Goal: Task Accomplishment & Management: Complete application form

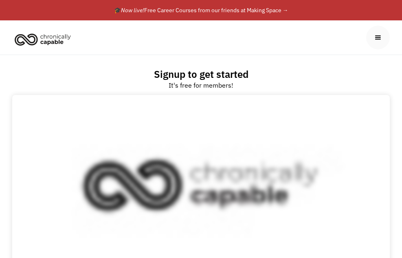
type input "Amber"
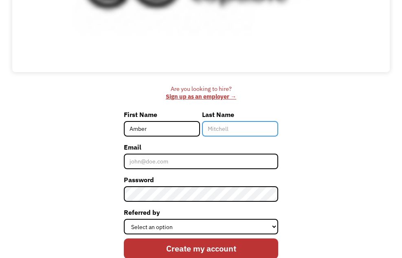
type input "[PERSON_NAME]"
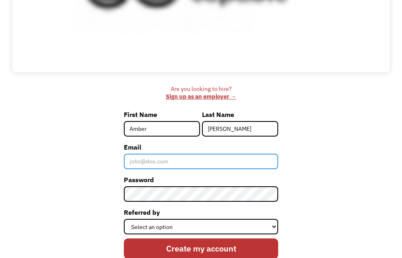
click at [203, 165] on input "Email" at bounding box center [201, 160] width 154 height 15
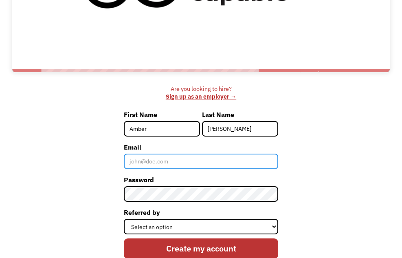
scroll to position [0, 0]
click at [216, 159] on input "Email" at bounding box center [201, 160] width 154 height 15
type input "amberrose.s2005@gmail.com"
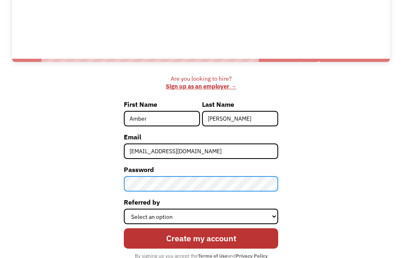
scroll to position [214, 0]
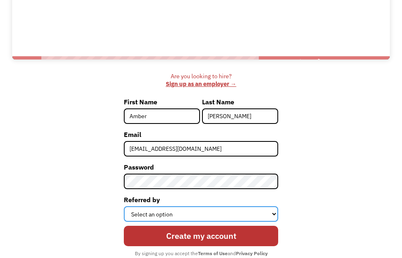
click at [207, 213] on select "Select an option Instagram Facebook Twitter Search Engine News Article Word of …" at bounding box center [201, 213] width 154 height 15
click at [124, 206] on select "Select an option Instagram Facebook Twitter Search Engine News Article Word of …" at bounding box center [201, 213] width 154 height 15
click at [186, 214] on select "Select an option Instagram Facebook Twitter Search Engine News Article Word of …" at bounding box center [201, 213] width 154 height 15
select select "Facebook"
click at [124, 206] on select "Select an option Instagram Facebook Twitter Search Engine News Article Word of …" at bounding box center [201, 213] width 154 height 15
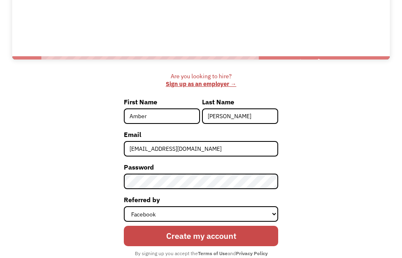
click at [225, 236] on input "Create my account" at bounding box center [201, 235] width 154 height 20
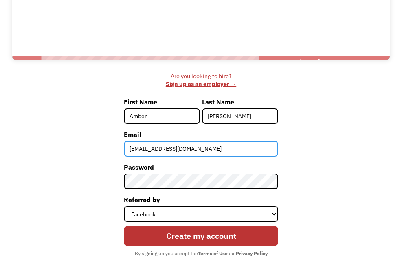
click at [234, 151] on input "amberrose.s2005@gmail.com" at bounding box center [201, 148] width 154 height 15
drag, startPoint x: 234, startPoint y: 151, endPoint x: 94, endPoint y: 170, distance: 141.3
click at [94, 170] on div "Are you looking to hire? ‍ Sign up as an employer → First Name Amber Last Name …" at bounding box center [200, 174] width 377 height 205
type input "Schubertamber05@gmail.com"
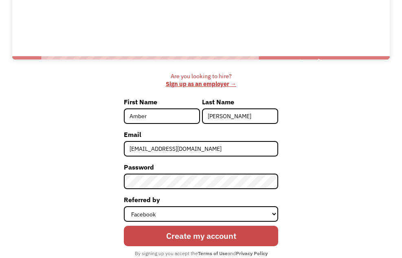
click at [204, 239] on input "Create my account" at bounding box center [201, 235] width 154 height 20
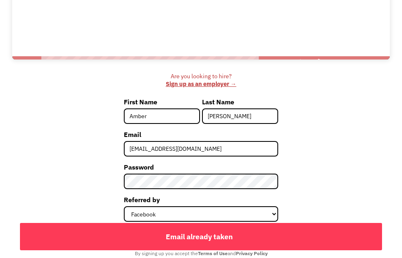
click at [234, 74] on div "Are you looking to hire? ‍ Sign up as an employer →" at bounding box center [201, 79] width 154 height 15
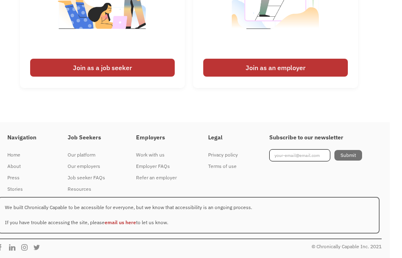
scroll to position [1965, 12]
